Goal: Transaction & Acquisition: Purchase product/service

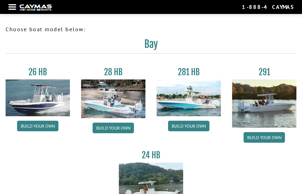
click at [20, 53] on h2 "Bay" at bounding box center [151, 46] width 290 height 16
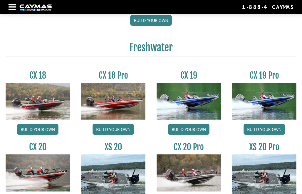
scroll to position [395, 0]
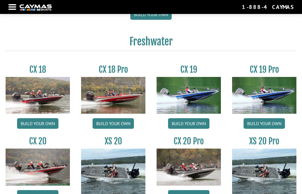
click at [34, 101] on img at bounding box center [38, 95] width 64 height 37
click at [45, 127] on link "Build your own" at bounding box center [37, 123] width 41 height 11
click at [49, 118] on link "Build your own" at bounding box center [37, 123] width 41 height 11
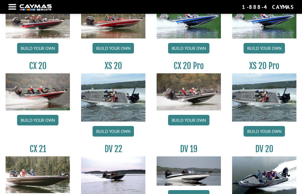
scroll to position [471, 0]
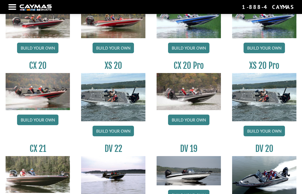
click at [265, 137] on link "Build your own" at bounding box center [263, 131] width 41 height 11
click at [264, 126] on link "Build your own" at bounding box center [263, 131] width 41 height 11
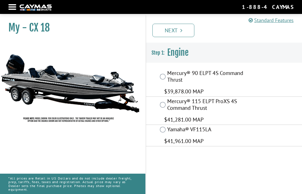
click at [45, 107] on img at bounding box center [70, 83] width 140 height 85
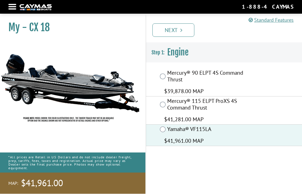
scroll to position [19, 0]
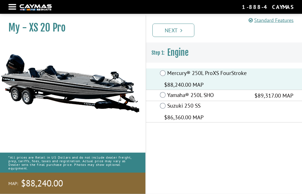
scroll to position [19, 0]
click at [178, 29] on link "Next" at bounding box center [173, 30] width 42 height 13
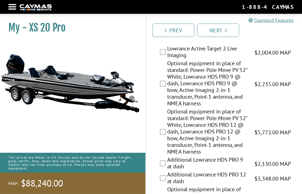
scroll to position [185, 0]
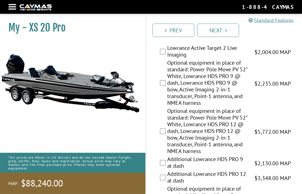
click at [292, 156] on div "Optional equipment in place of standard: Power Pole Move PV 52" White, Lowrance…" at bounding box center [224, 132] width 156 height 48
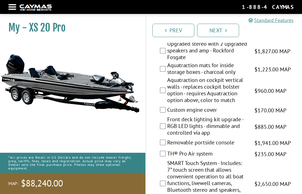
scroll to position [1156, 0]
